Goal: Communication & Community: Answer question/provide support

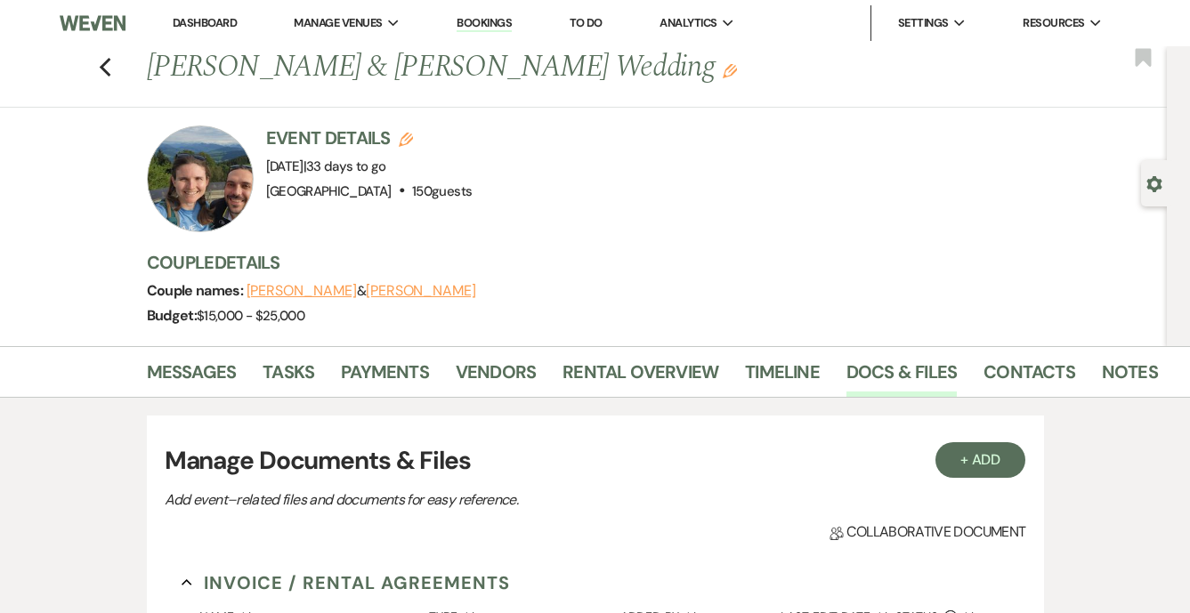
click at [208, 24] on link "Dashboard" at bounding box center [205, 22] width 64 height 15
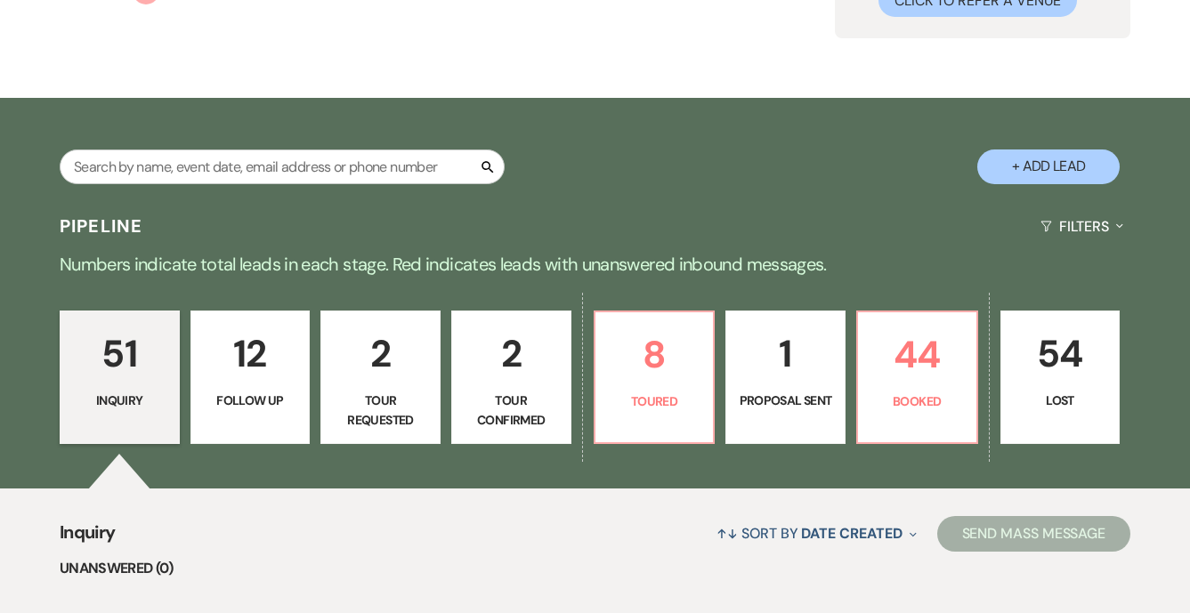
scroll to position [230, 0]
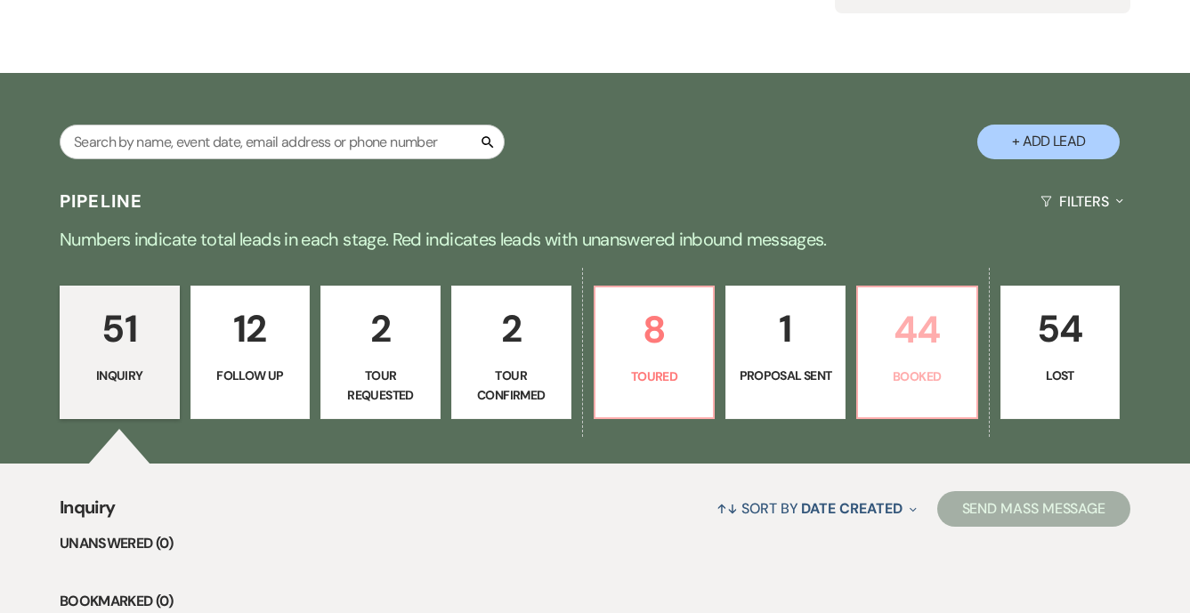
click at [933, 340] on p "44" at bounding box center [917, 330] width 97 height 60
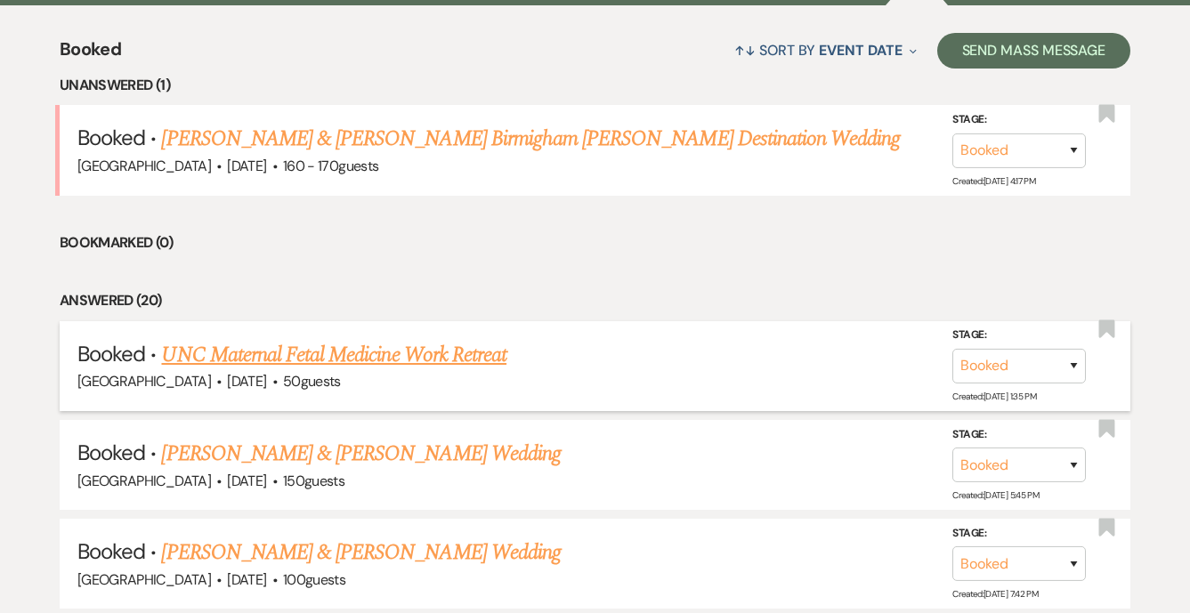
scroll to position [740, 0]
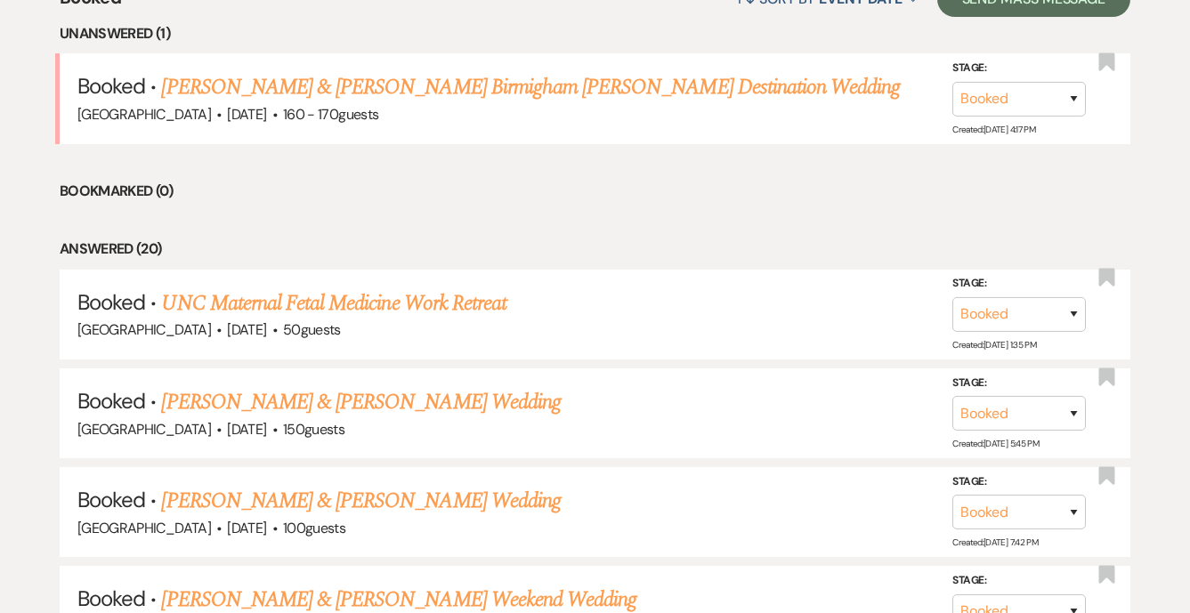
click at [631, 89] on link "[PERSON_NAME] & [PERSON_NAME] Birmigham [PERSON_NAME] Destination Wedding" at bounding box center [530, 87] width 739 height 32
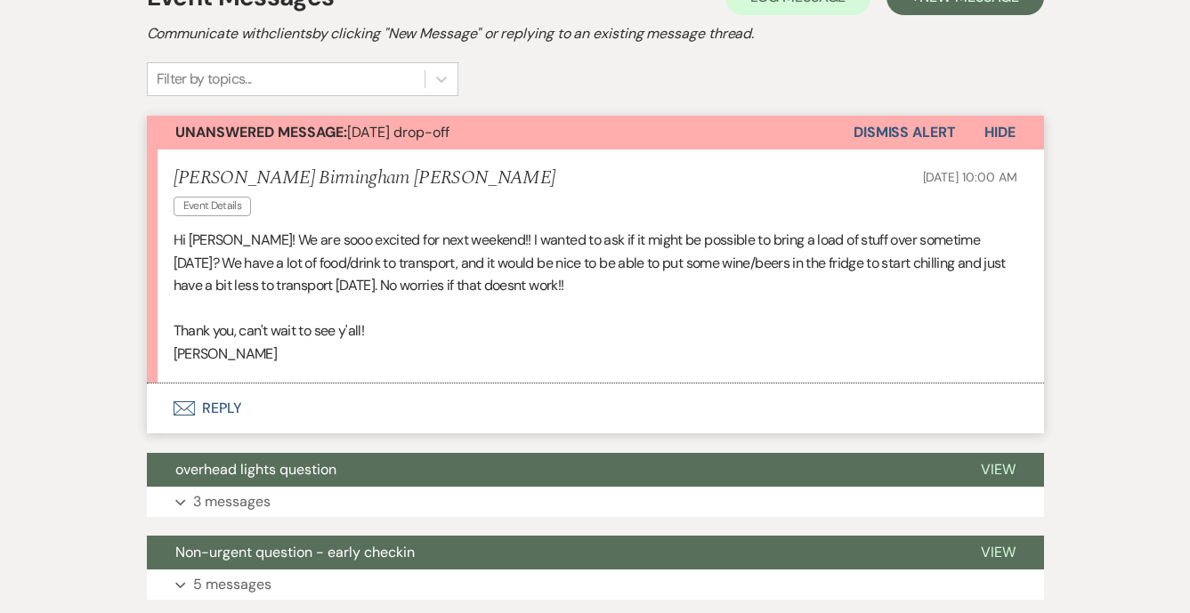
scroll to position [524, 0]
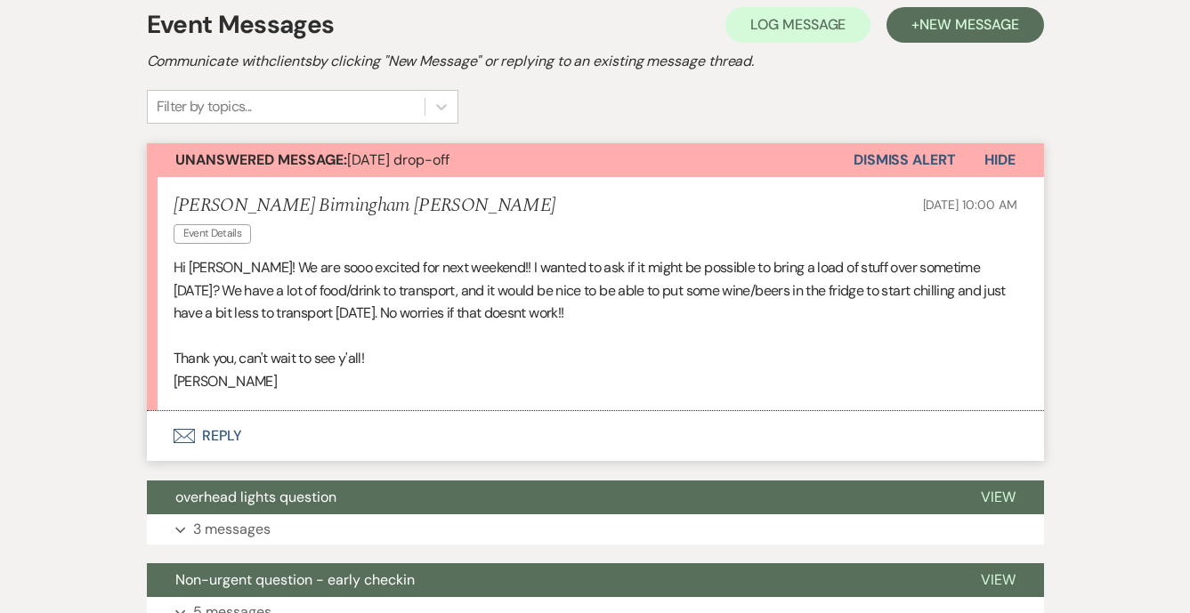
click at [587, 269] on p "Hi [PERSON_NAME]! We are sooo excited for next weekend!! I wanted to ask if it …" at bounding box center [596, 290] width 844 height 69
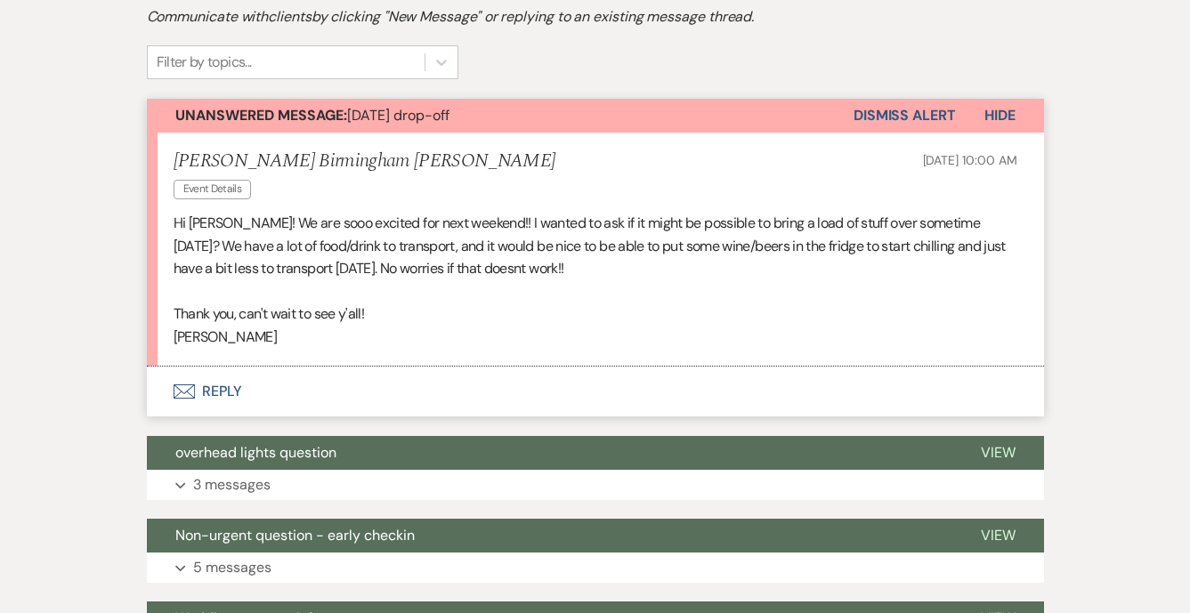
click at [225, 367] on button "Envelope Reply" at bounding box center [595, 392] width 897 height 50
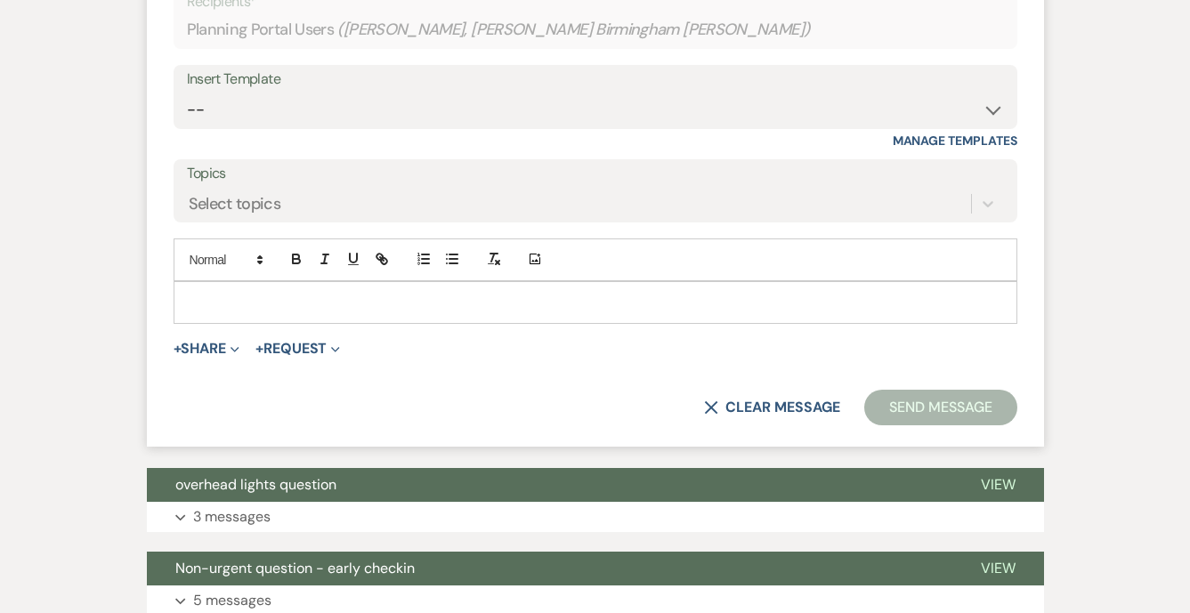
scroll to position [1021, 0]
